Goal: Use online tool/utility: Utilize a website feature to perform a specific function

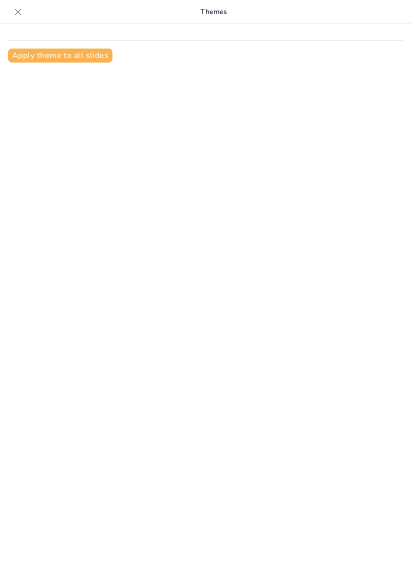
type input "New Sendsteps"
type input "El Contrato Social en la Filosofía Política de [PERSON_NAME]"
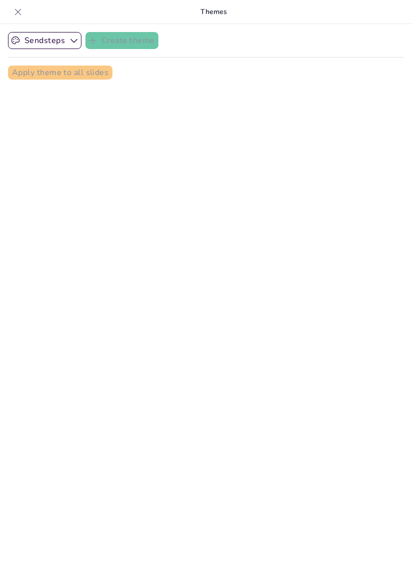
checkbox input "true"
click at [28, 74] on button "Apply theme to all slides" at bounding box center [60, 73] width 105 height 14
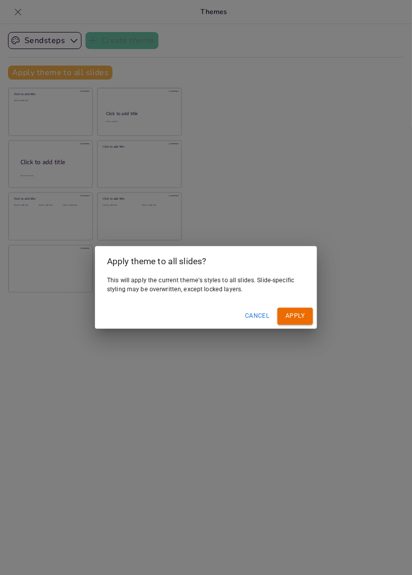
click at [296, 323] on button "Apply" at bounding box center [296, 316] width 36 height 17
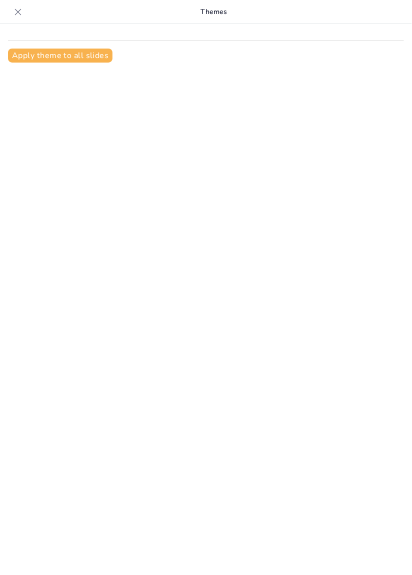
type input "El Contrato Social en la Filosofía Política de Thomas Hobbes"
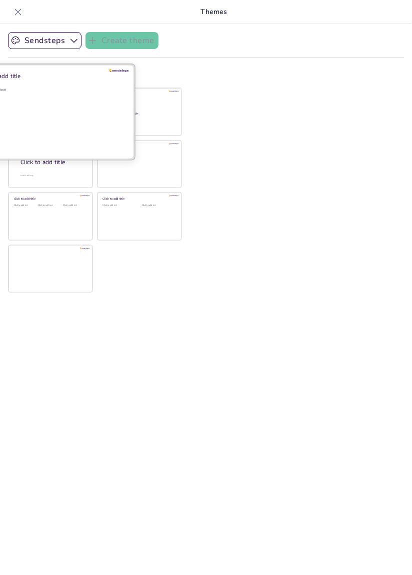
click at [52, 112] on div "Click to add text" at bounding box center [48, 118] width 143 height 62
click at [96, 106] on div "Click to add text" at bounding box center [48, 118] width 143 height 62
checkbox input "true"
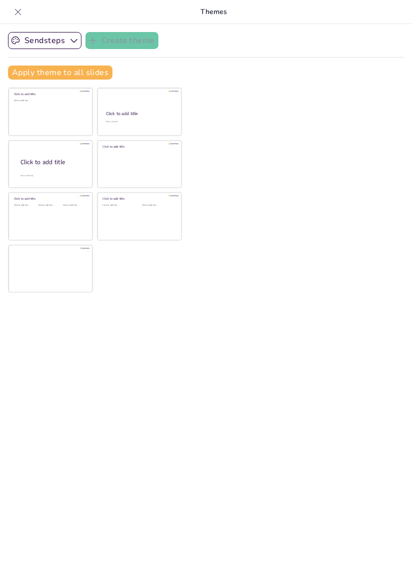
click at [222, 56] on div "Sendsteps Create theme Apply theme to all slides Click to add title Click to ad…" at bounding box center [206, 60] width 396 height 56
click at [89, 69] on button "Apply theme to all slides" at bounding box center [60, 73] width 105 height 14
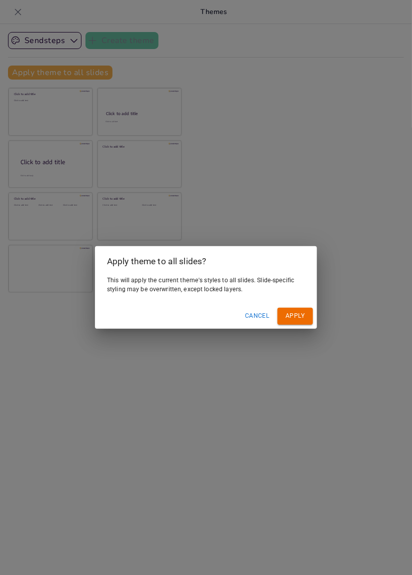
click at [300, 318] on button "Apply" at bounding box center [296, 316] width 36 height 17
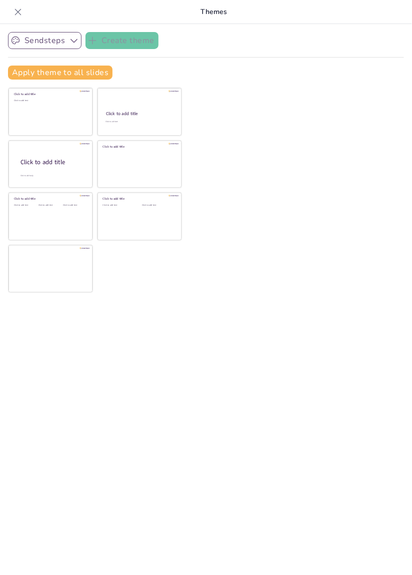
click at [78, 42] on button "Sendsteps" at bounding box center [45, 40] width 74 height 17
click at [61, 76] on span "Sendsteps" at bounding box center [52, 75] width 45 height 10
click at [288, 214] on div "Sendsteps Create theme Apply theme to all slides Click to add title Click to ad…" at bounding box center [206, 299] width 412 height 551
click at [338, 17] on p "Themes" at bounding box center [214, 12] width 376 height 24
click at [314, 25] on div "Sendsteps Create theme Apply theme to all slides Click to add title Click to ad…" at bounding box center [206, 299] width 412 height 551
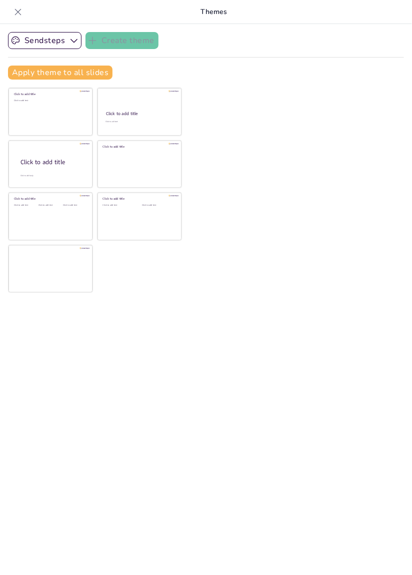
checkbox input "true"
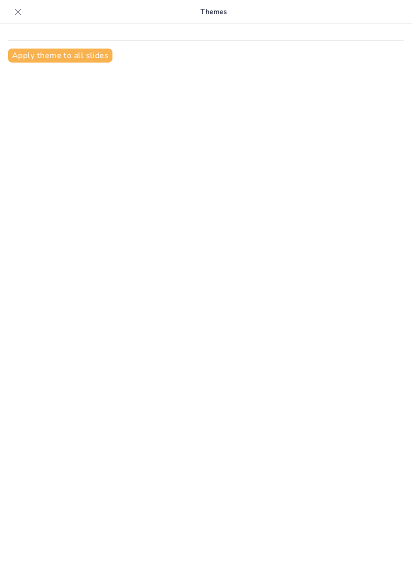
type input "El Contrato Social en la Filosofía Política de [PERSON_NAME]"
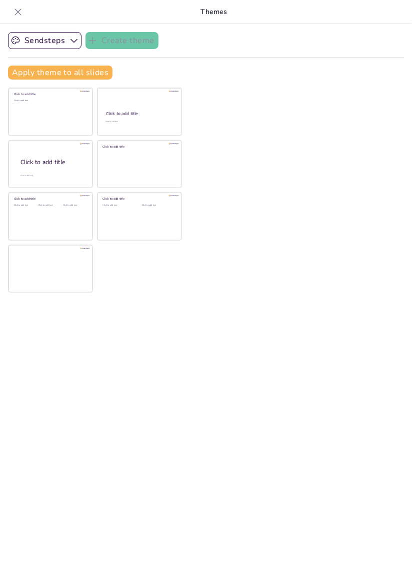
checkbox input "true"
